Goal: Find specific page/section: Find specific page/section

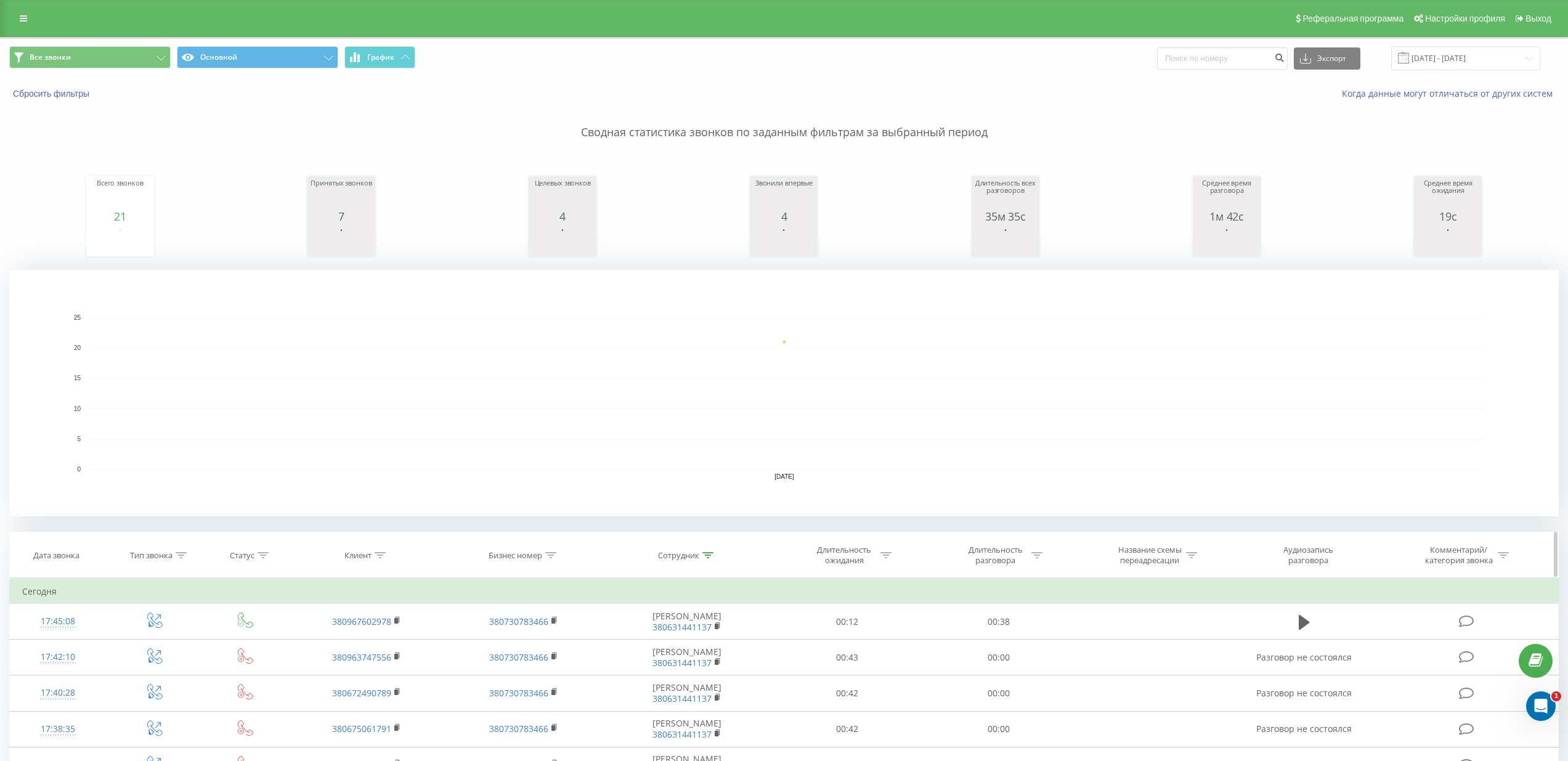
click at [709, 556] on icon at bounding box center [707, 555] width 11 height 6
drag, startPoint x: 714, startPoint y: 641, endPoint x: 630, endPoint y: 636, distance: 84.1
click at [630, 636] on div "Фильтровать по условию Содержит Дима стажер руслан Отмена OK" at bounding box center [686, 634] width 134 height 111
click at [719, 666] on span "OK" at bounding box center [713, 667] width 35 height 19
click at [708, 563] on th "Сотрудник" at bounding box center [687, 555] width 170 height 46
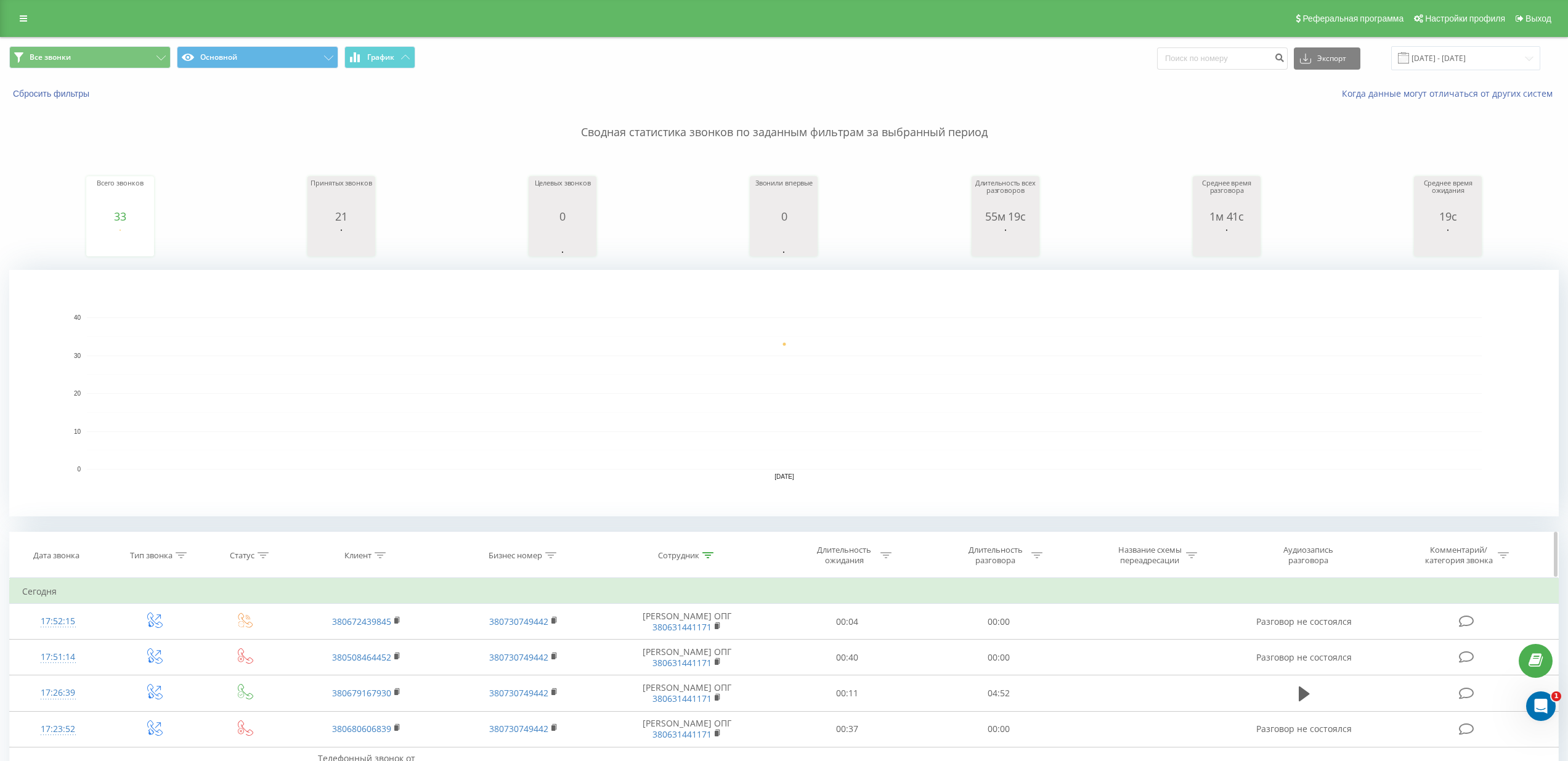
click at [709, 559] on div at bounding box center [707, 556] width 11 height 10
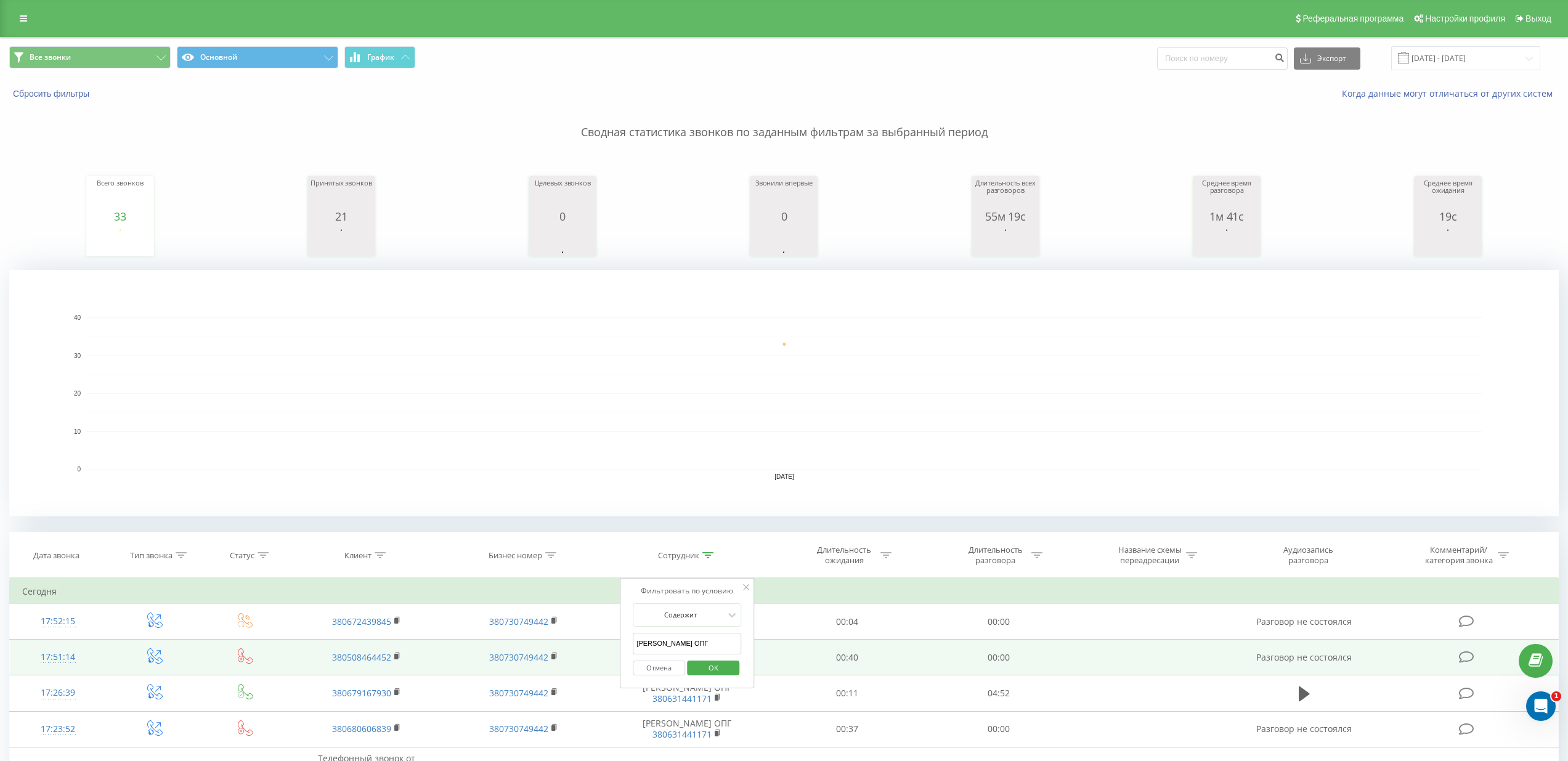
drag, startPoint x: 712, startPoint y: 641, endPoint x: 608, endPoint y: 645, distance: 104.1
click at [608, 645] on table "Фильтровать по условию Равно Введите значение Отмена OK Фильтровать по условию …" at bounding box center [784, 775] width 1550 height 394
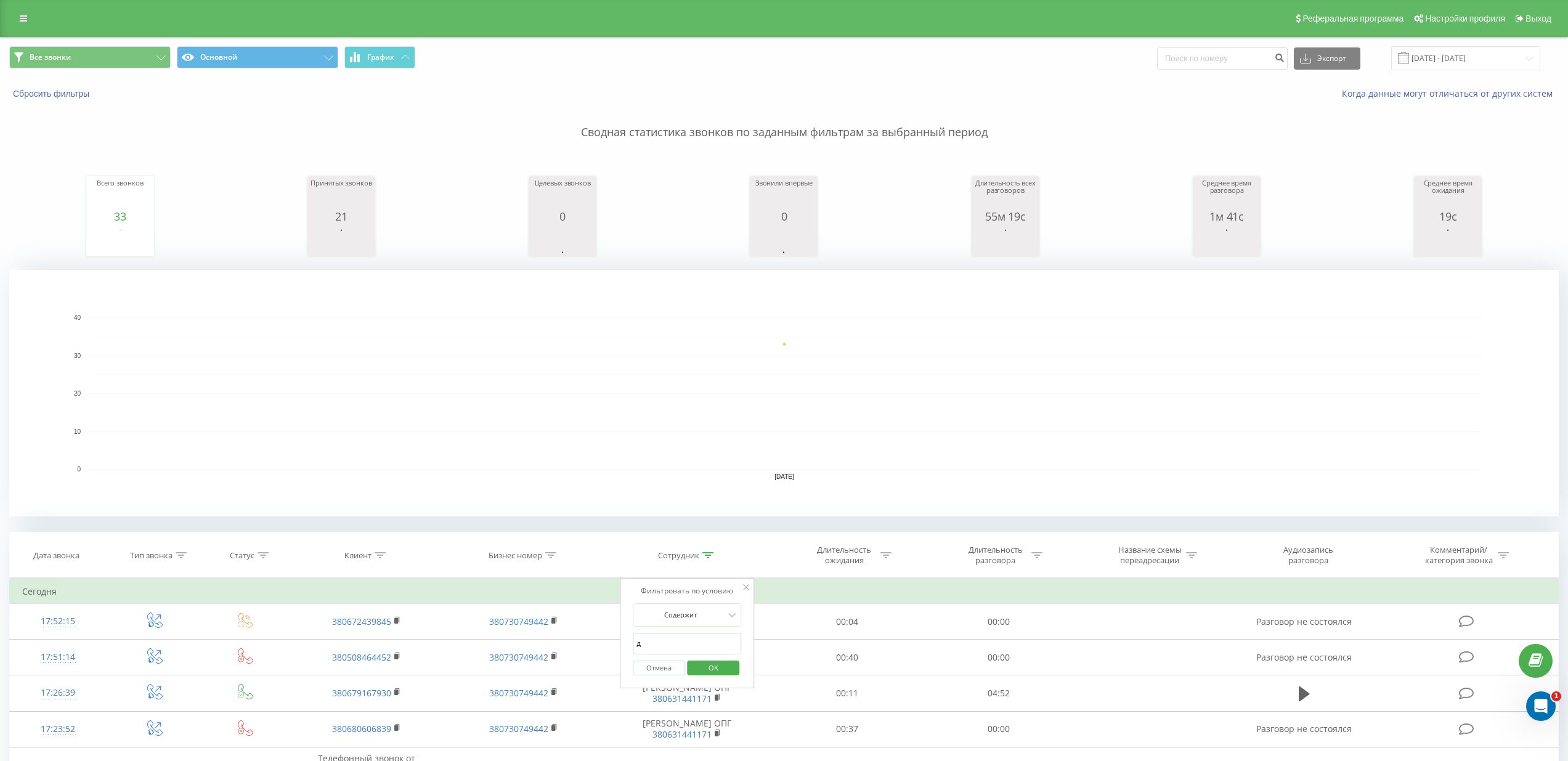
type input "[PERSON_NAME] [PERSON_NAME]"
click at [726, 671] on span "OK" at bounding box center [713, 667] width 35 height 19
